Goal: Task Accomplishment & Management: Complete application form

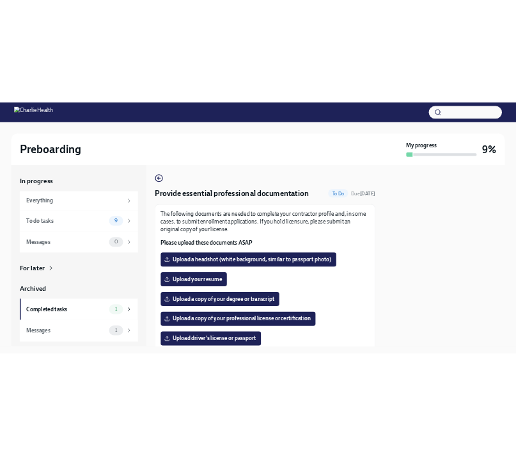
scroll to position [61, 0]
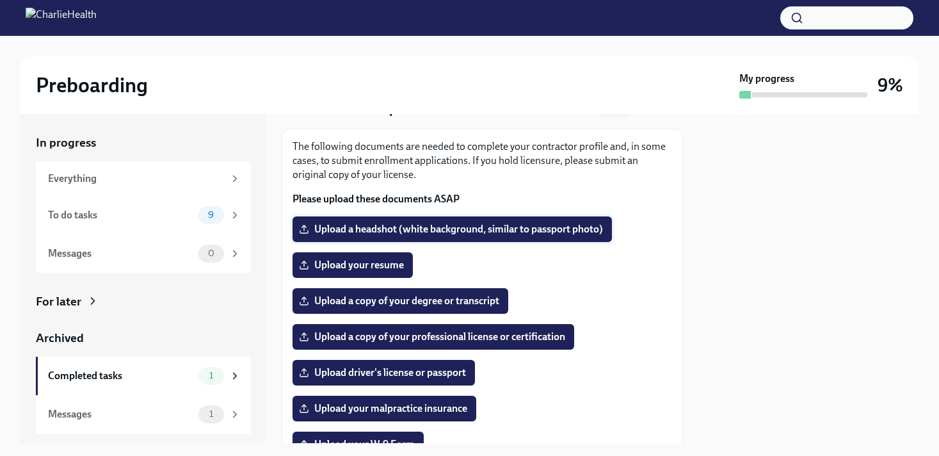
click at [536, 228] on span "Upload a headshot (white background, similar to passport photo)" at bounding box center [451, 229] width 301 height 13
click at [0, 0] on input "Upload a headshot (white background, similar to passport photo)" at bounding box center [0, 0] width 0 height 0
click at [367, 269] on span "Upload your resume" at bounding box center [352, 264] width 102 height 13
click at [0, 0] on input "Upload your resume" at bounding box center [0, 0] width 0 height 0
click at [362, 266] on span "Upload your resume" at bounding box center [352, 264] width 102 height 13
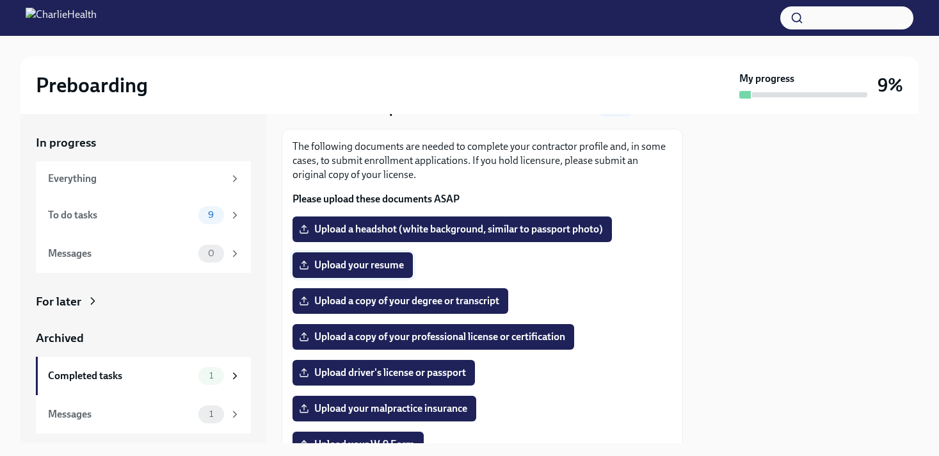
click at [0, 0] on input "Upload your resume" at bounding box center [0, 0] width 0 height 0
click at [431, 379] on label "Upload driver's license or passport" at bounding box center [383, 373] width 182 height 26
click at [0, 0] on input "Upload driver's license or passport" at bounding box center [0, 0] width 0 height 0
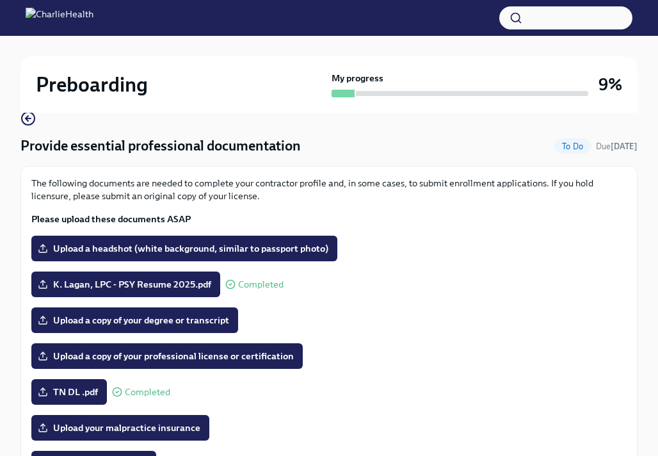
scroll to position [139, 0]
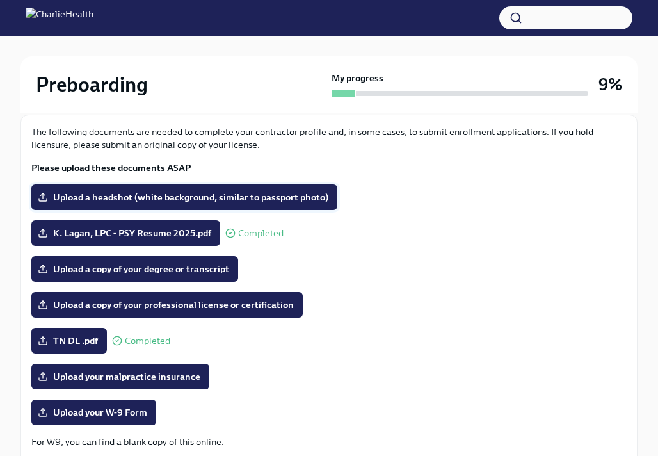
click at [272, 193] on span "Upload a headshot (white background, similar to passport photo)" at bounding box center [184, 197] width 288 height 13
click at [0, 0] on input "Upload a headshot (white background, similar to passport photo)" at bounding box center [0, 0] width 0 height 0
click at [282, 197] on span "Upload a headshot (white background, similar to passport photo)" at bounding box center [184, 197] width 288 height 13
click at [0, 0] on input "Upload a headshot (white background, similar to passport photo)" at bounding box center [0, 0] width 0 height 0
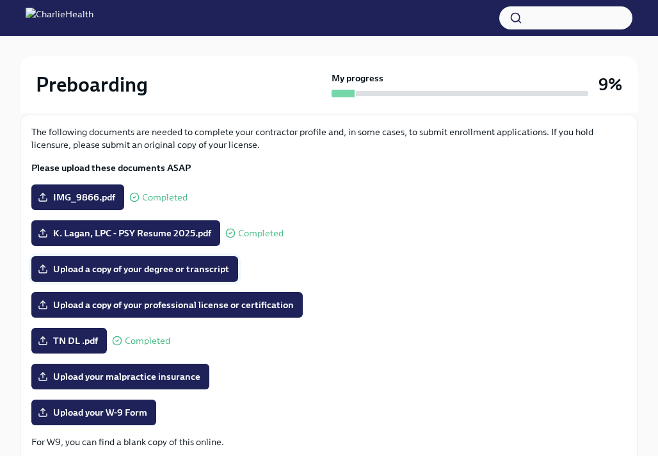
click at [193, 268] on span "Upload a copy of your degree or transcript" at bounding box center [134, 268] width 189 height 13
click at [0, 0] on input "Upload a copy of your degree or transcript" at bounding box center [0, 0] width 0 height 0
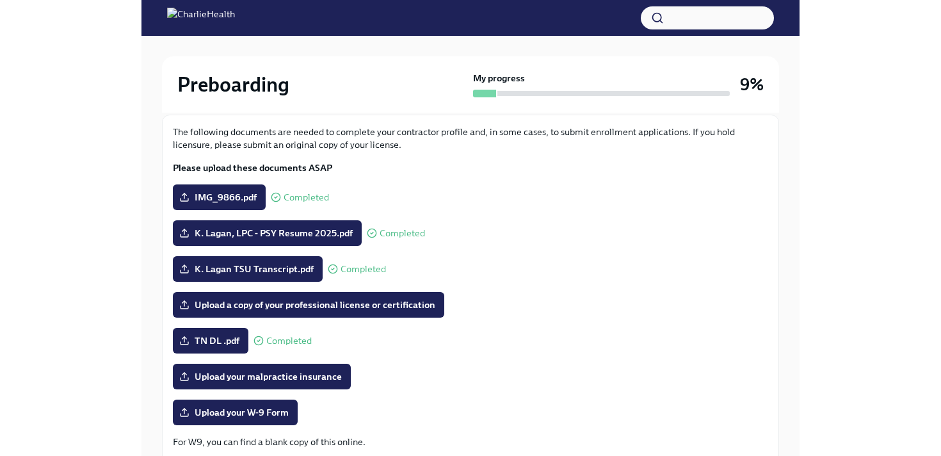
scroll to position [0, 0]
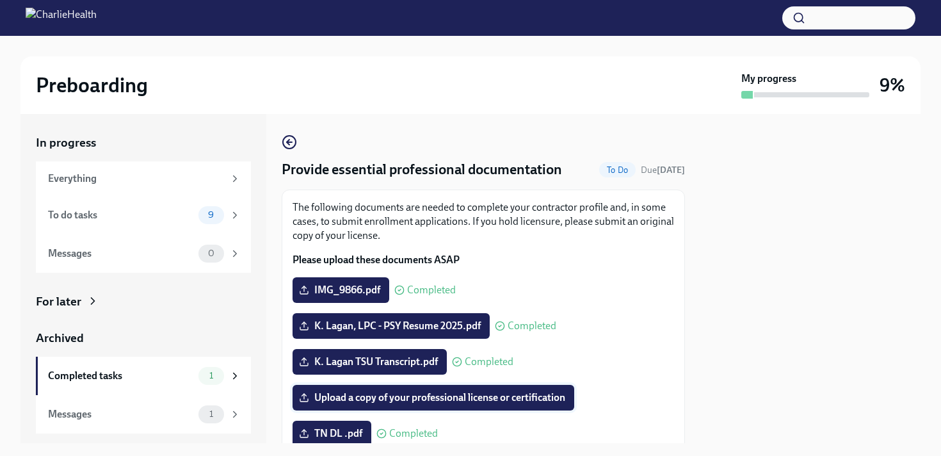
click at [497, 403] on span "Upload a copy of your professional license or certification" at bounding box center [433, 397] width 264 height 13
click at [0, 0] on input "Upload a copy of your professional license or certification" at bounding box center [0, 0] width 0 height 0
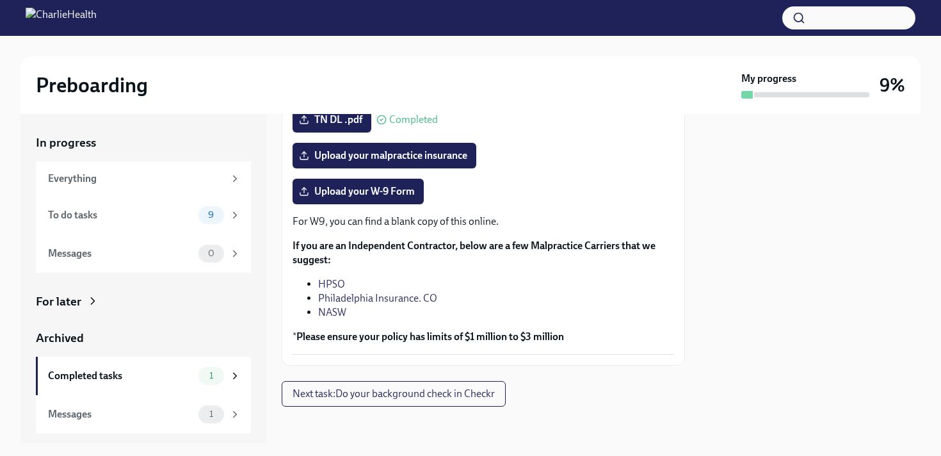
scroll to position [318, 0]
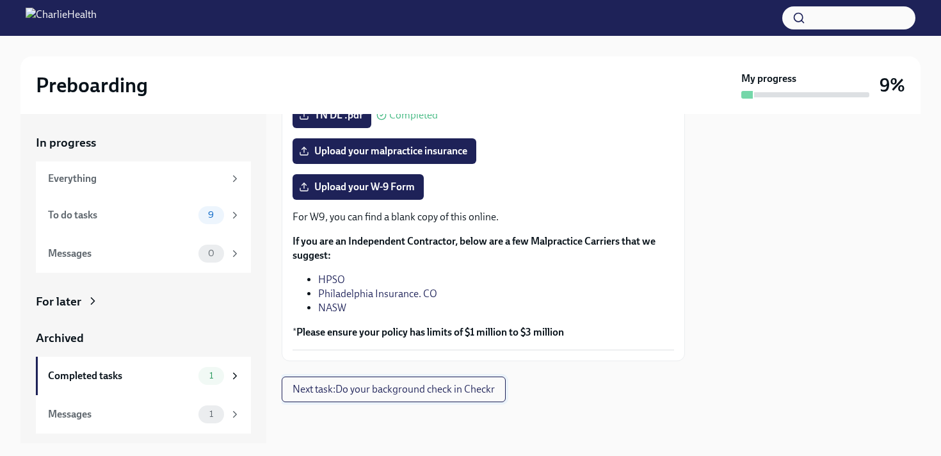
click at [463, 394] on span "Next task : Do your background check in Checkr" at bounding box center [393, 389] width 202 height 13
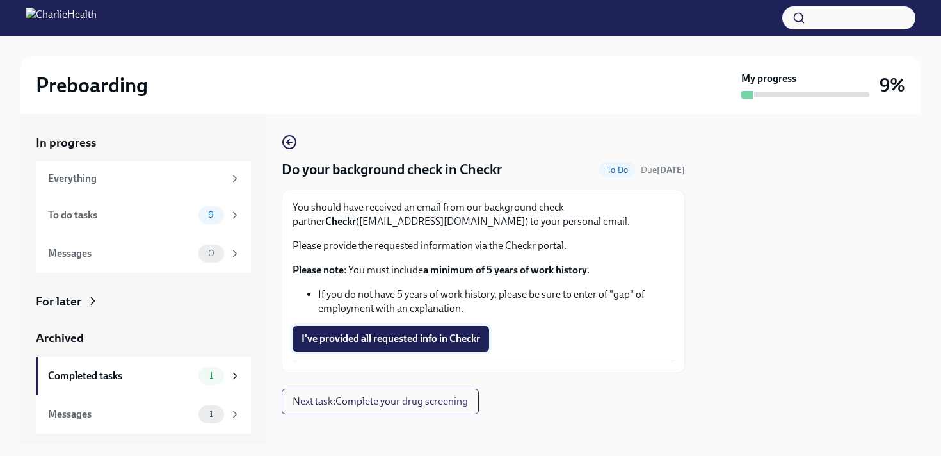
click at [441, 337] on span "I've provided all requested info in Checkr" at bounding box center [390, 338] width 179 height 13
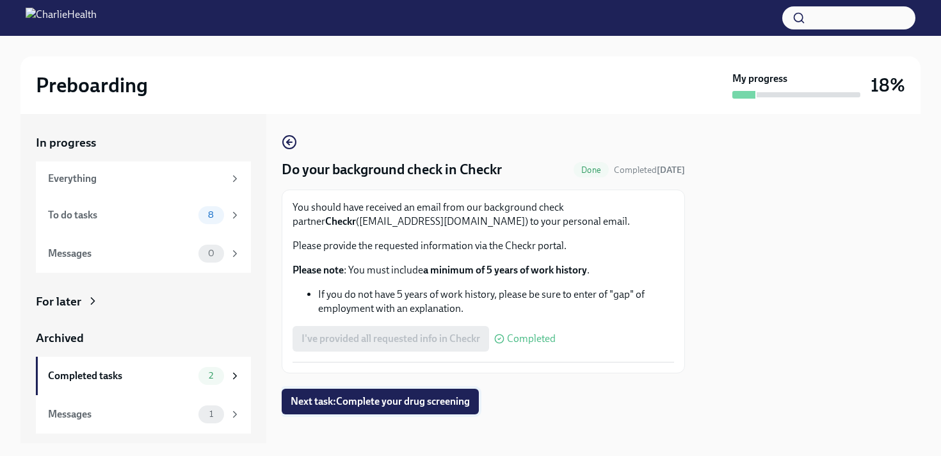
click at [433, 402] on span "Next task : Complete your drug screening" at bounding box center [379, 401] width 179 height 13
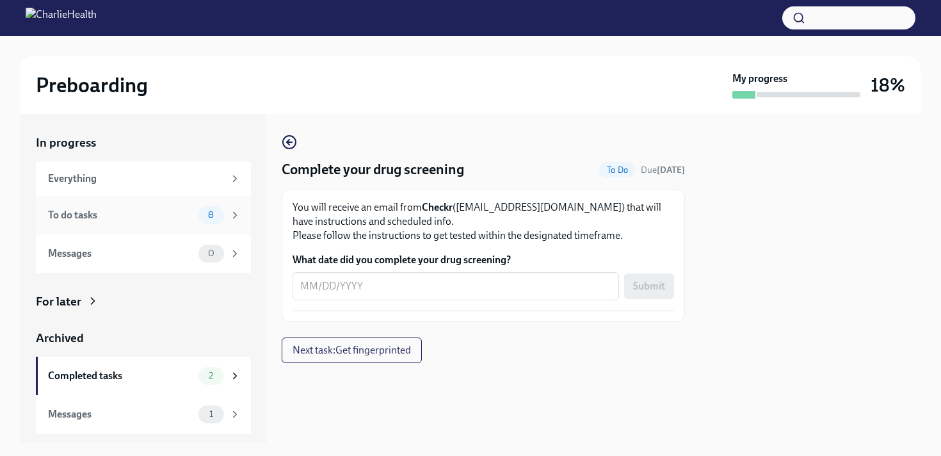
click at [163, 209] on div "To do tasks" at bounding box center [120, 215] width 145 height 14
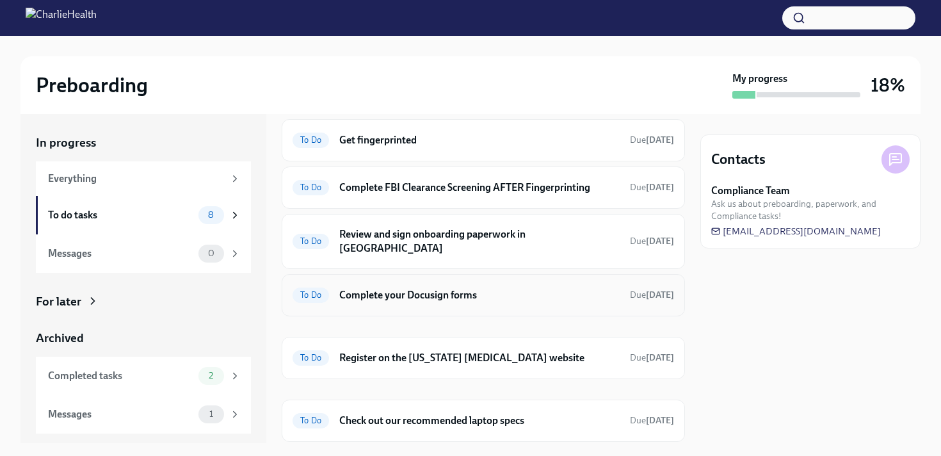
scroll to position [152, 0]
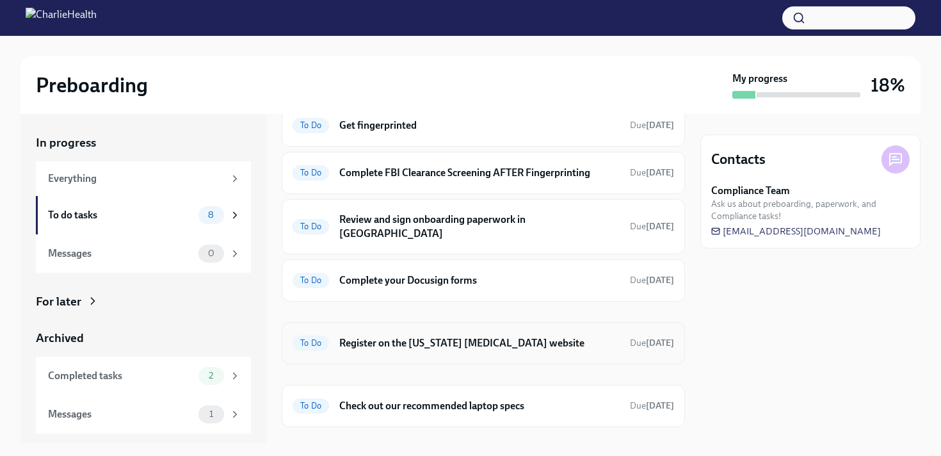
click at [504, 337] on div "To Do Register on the [US_STATE] [MEDICAL_DATA] website Due [DATE]" at bounding box center [482, 343] width 381 height 20
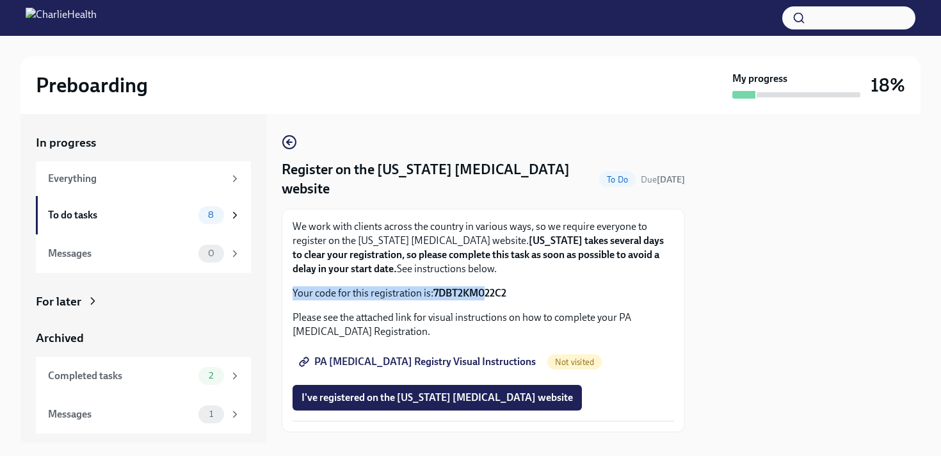
drag, startPoint x: 431, startPoint y: 266, endPoint x: 487, endPoint y: 278, distance: 57.6
click at [487, 278] on div "We work with clients across the country in various ways, so we require everyone…" at bounding box center [482, 259] width 381 height 81
click at [500, 287] on strong "7DBT2KM022C2" at bounding box center [469, 293] width 73 height 12
drag, startPoint x: 511, startPoint y: 275, endPoint x: 433, endPoint y: 274, distance: 77.4
click at [433, 286] on p "Your code for this registration is: 7DBT2KM022C2" at bounding box center [482, 293] width 381 height 14
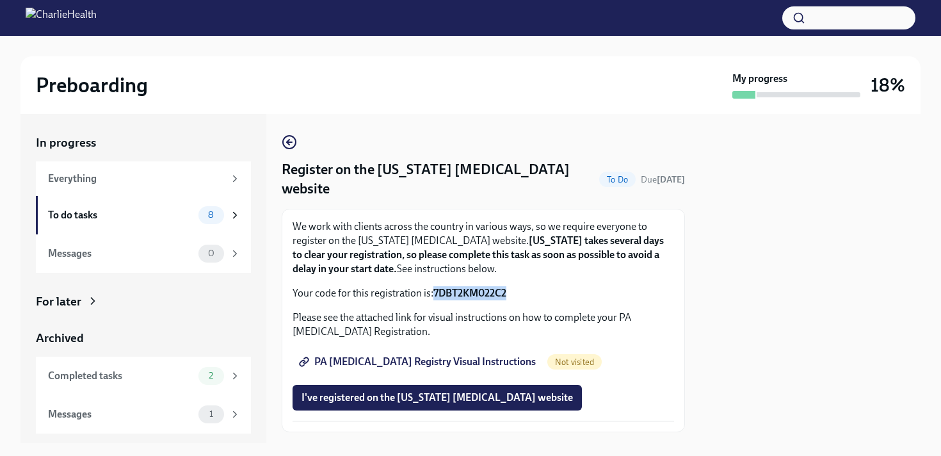
copy strong "7DBT2KM022C2"
click at [547, 357] on span "Not visited" at bounding box center [574, 362] width 54 height 10
click at [466, 355] on span "PA [MEDICAL_DATA] Registry Visual Instructions" at bounding box center [418, 361] width 234 height 13
click at [439, 391] on span "I've registered on the [US_STATE] [MEDICAL_DATA] website" at bounding box center [436, 397] width 271 height 13
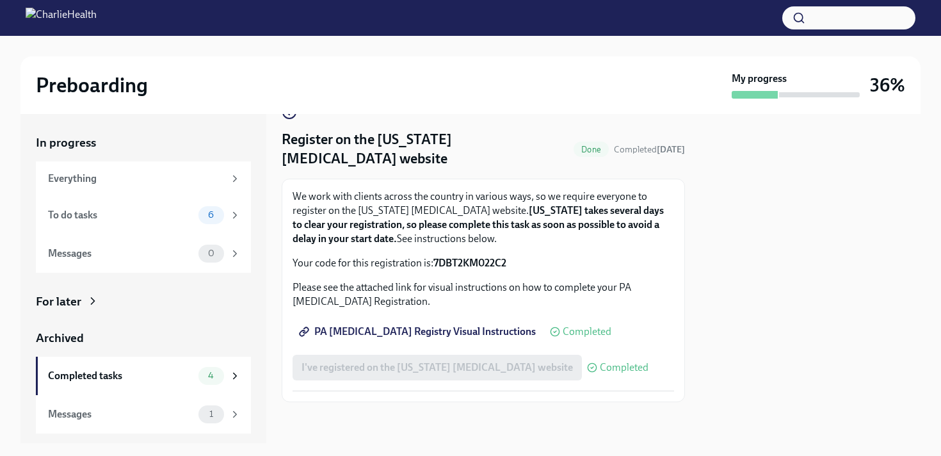
scroll to position [30, 0]
click at [194, 217] on div "To do tasks 6" at bounding box center [144, 215] width 193 height 18
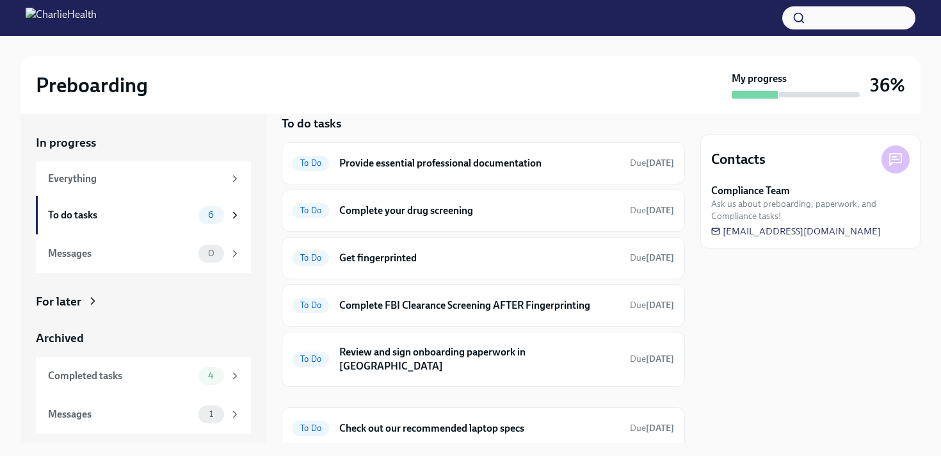
scroll to position [45, 0]
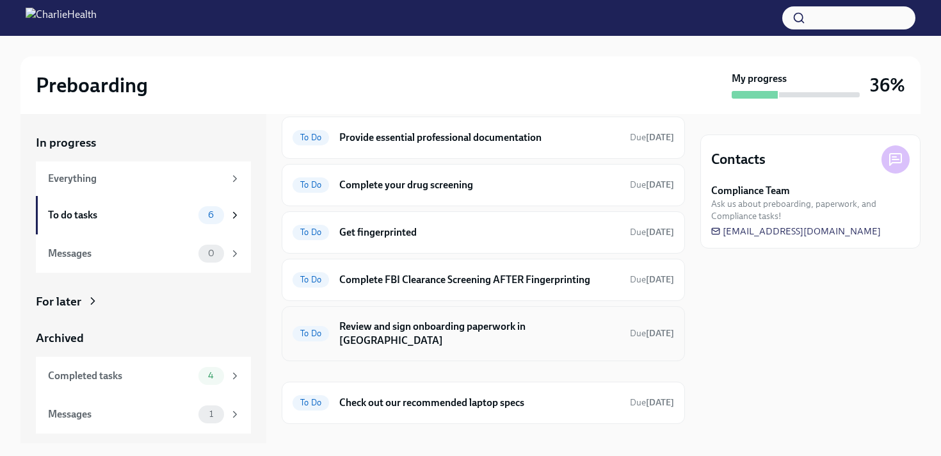
click at [504, 325] on h6 "Review and sign onboarding paperwork in [GEOGRAPHIC_DATA]" at bounding box center [479, 333] width 280 height 28
